Goal: Task Accomplishment & Management: Use online tool/utility

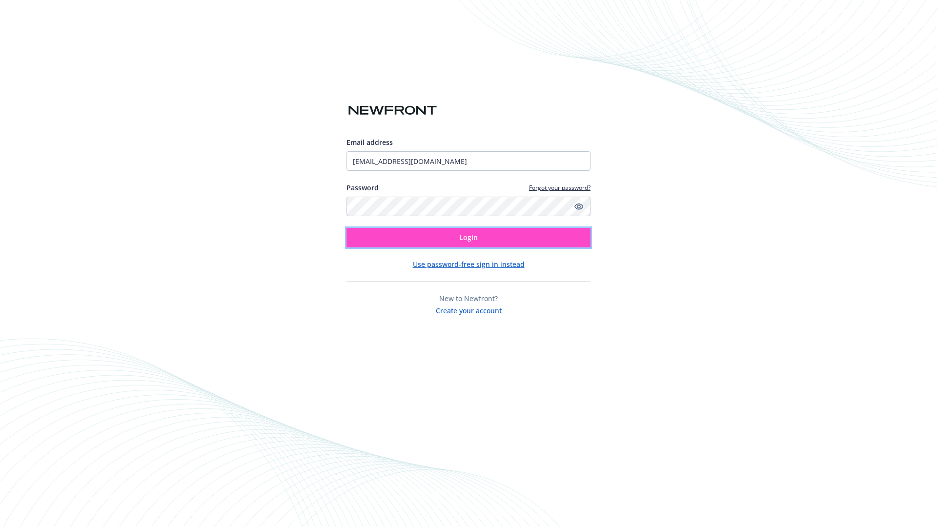
click at [468, 238] on span "Login" at bounding box center [468, 237] width 19 height 9
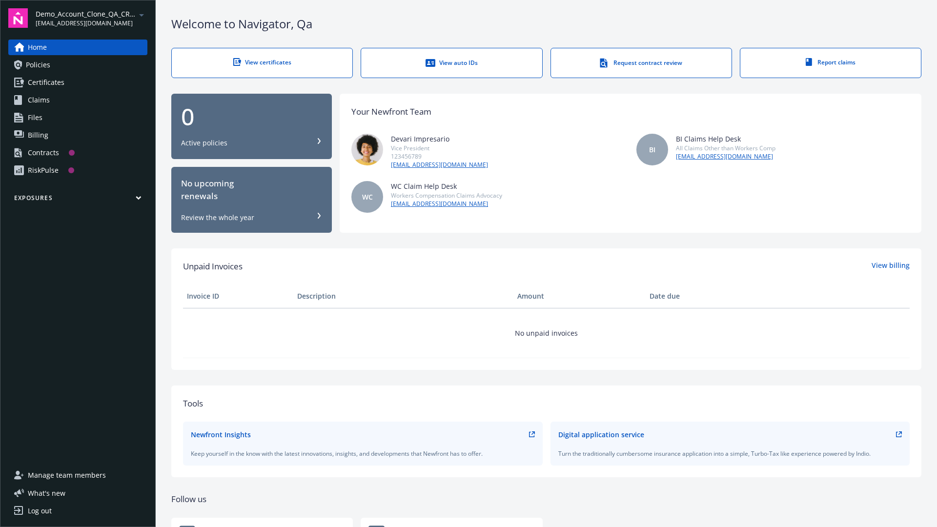
click at [91, 18] on span "Demo_Account_Clone_QA_CR_Tests_Prospect" at bounding box center [86, 14] width 100 height 10
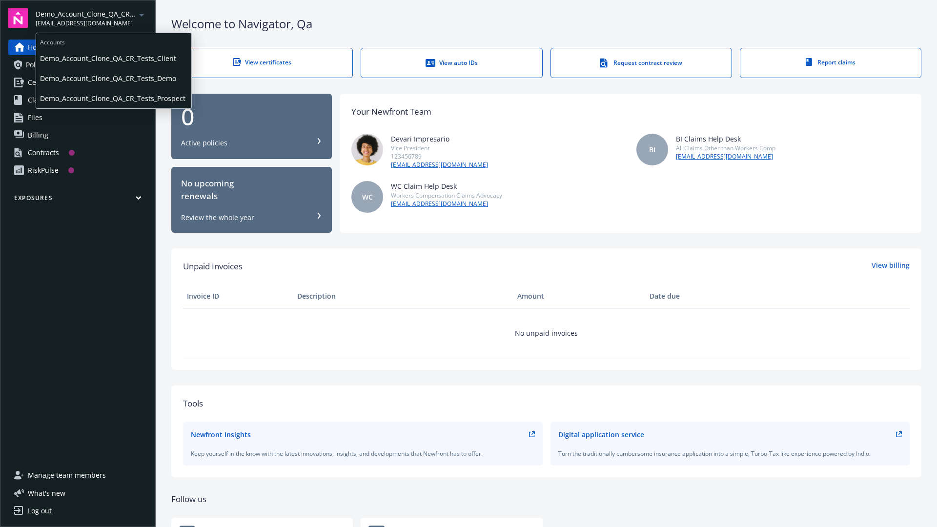
click at [113, 58] on span "Demo_Account_Clone_QA_CR_Tests_Client" at bounding box center [113, 58] width 147 height 20
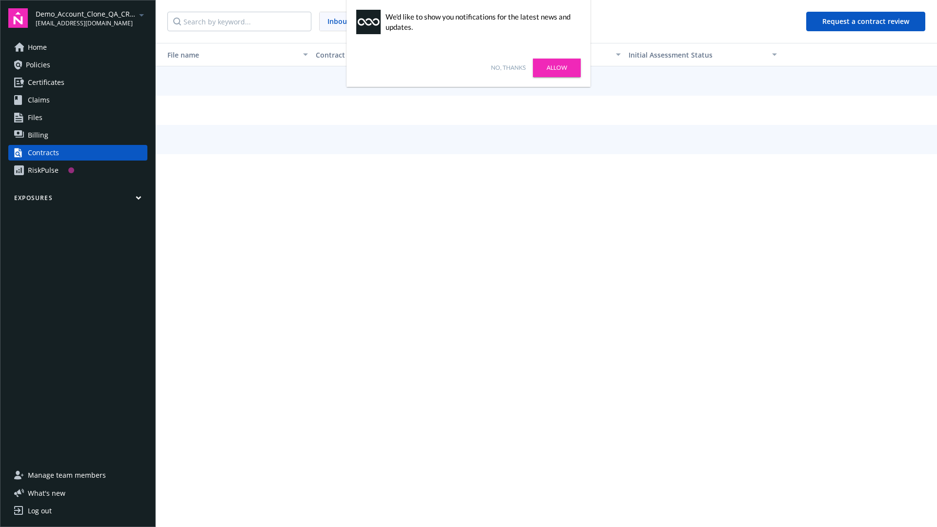
click at [508, 68] on link "No, thanks" at bounding box center [508, 67] width 35 height 9
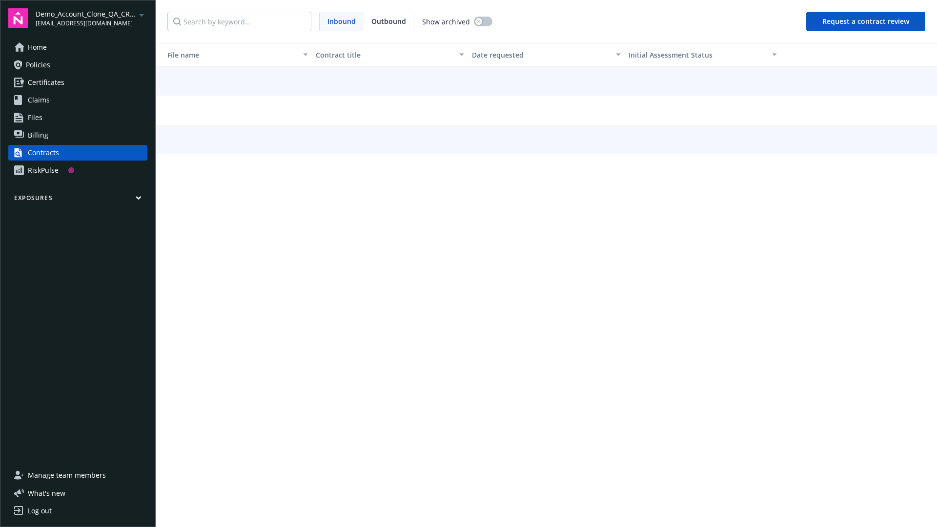
click at [866, 21] on button "Request a contract review" at bounding box center [865, 22] width 119 height 20
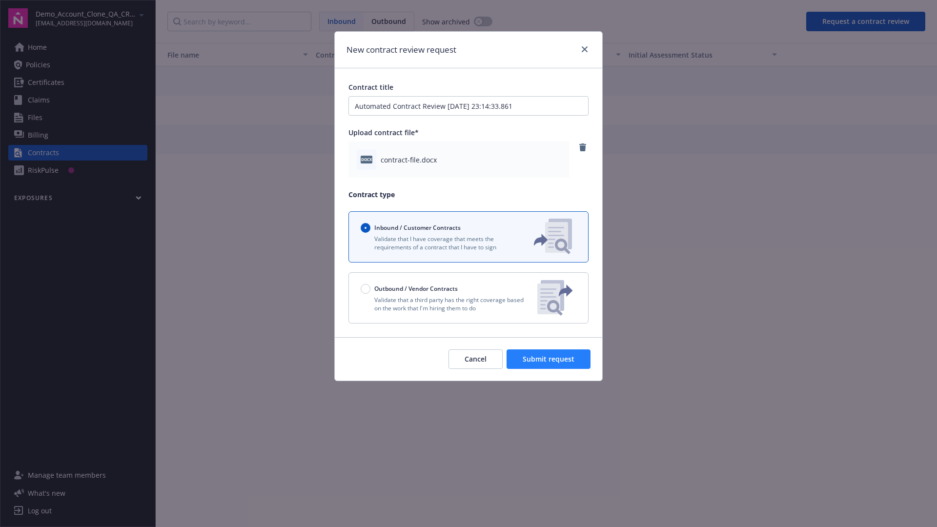
type input "Automated Contract Review 09-12-2025 23:14:33.861"
click at [549, 359] on span "Submit request" at bounding box center [549, 358] width 52 height 9
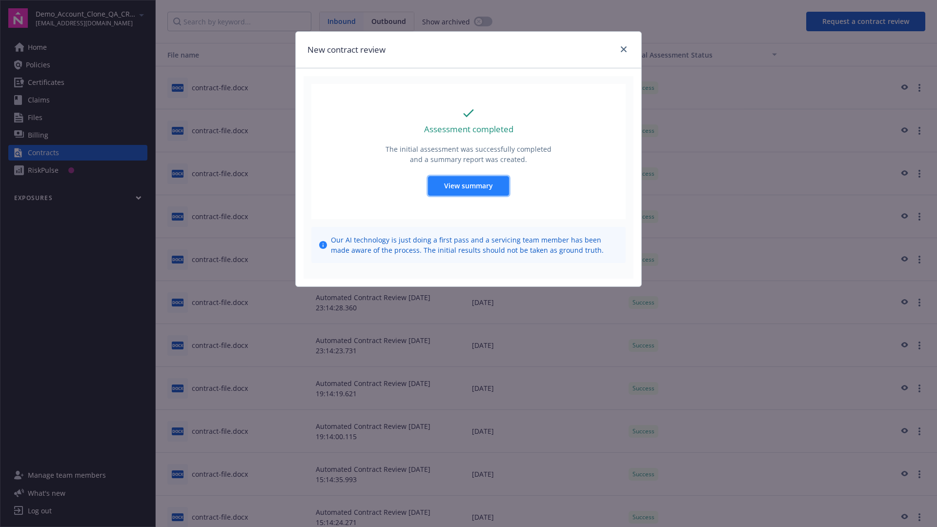
click at [468, 185] on span "View summary" at bounding box center [468, 185] width 49 height 9
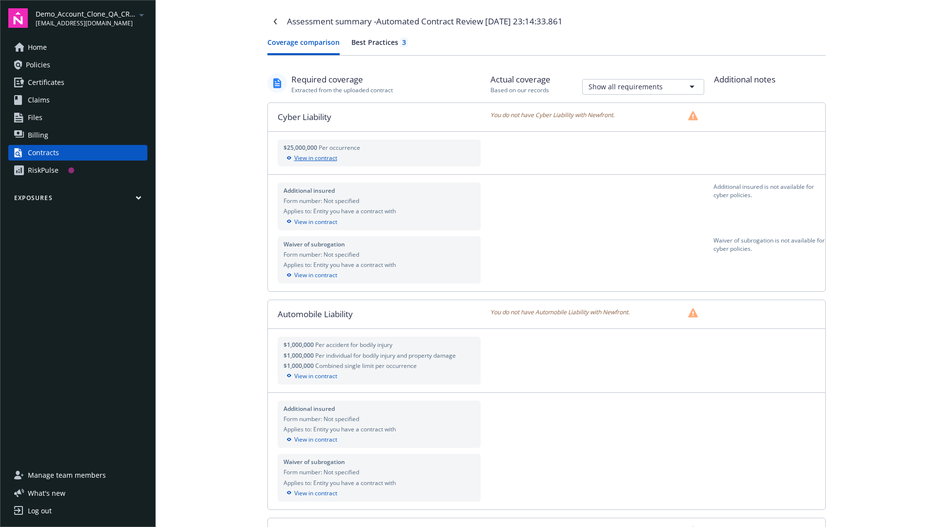
click at [379, 158] on div "View in contract" at bounding box center [380, 158] width 192 height 9
